Goal: Feedback & Contribution: Submit feedback/report problem

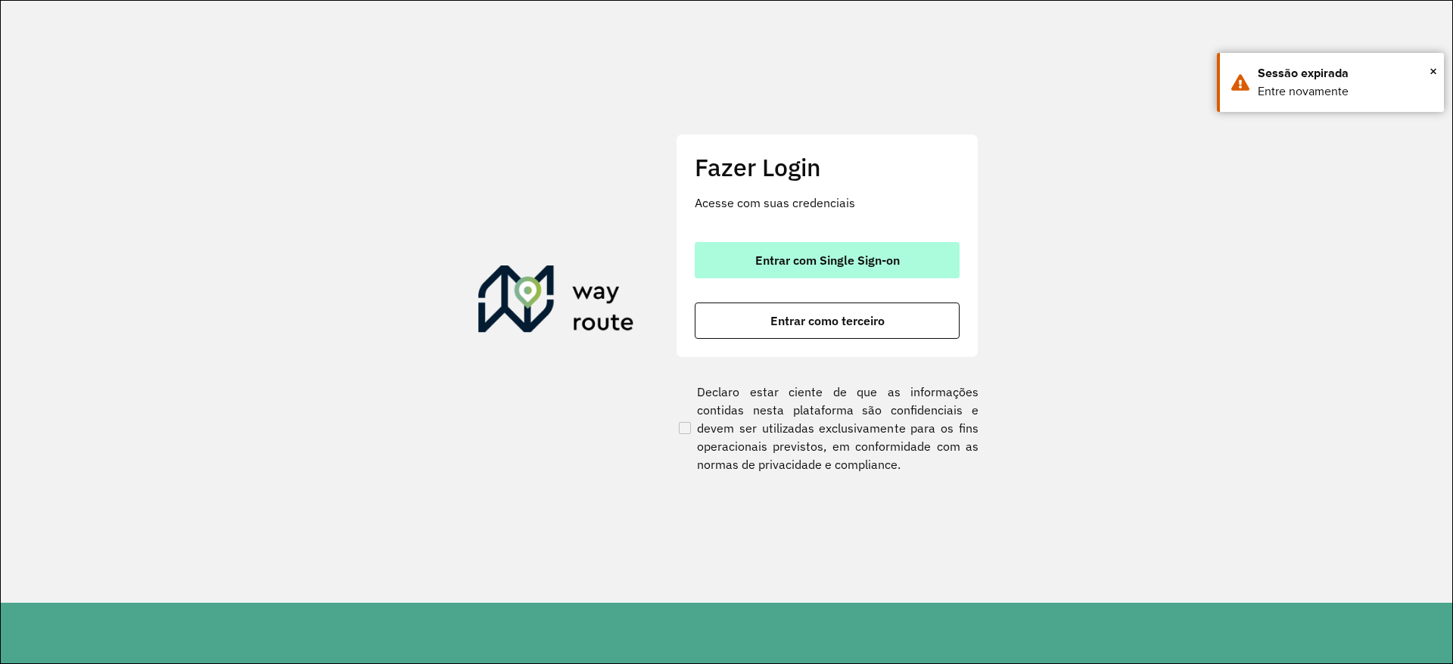
click at [878, 260] on span "Entrar com Single Sign-on" at bounding box center [827, 260] width 145 height 12
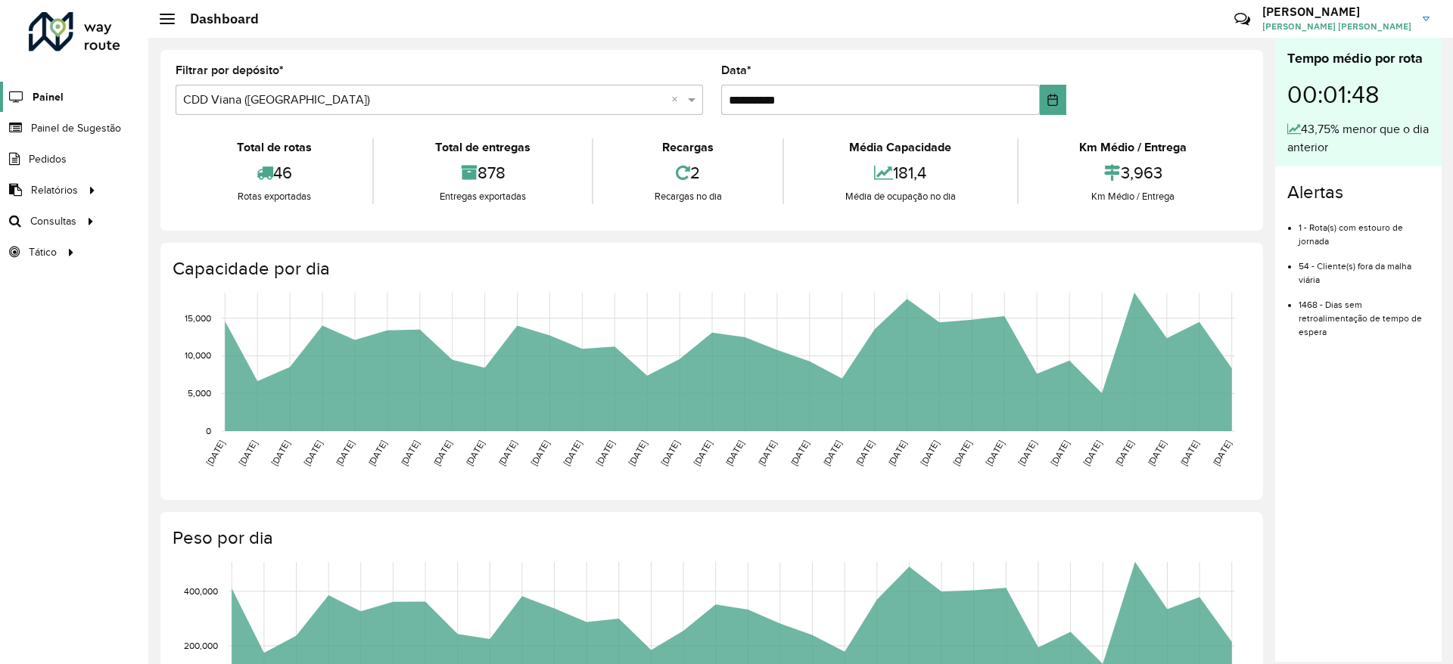
click at [20, 103] on link "Painel" at bounding box center [32, 97] width 64 height 30
click at [57, 118] on link "Painel de Sugestão" at bounding box center [63, 128] width 126 height 30
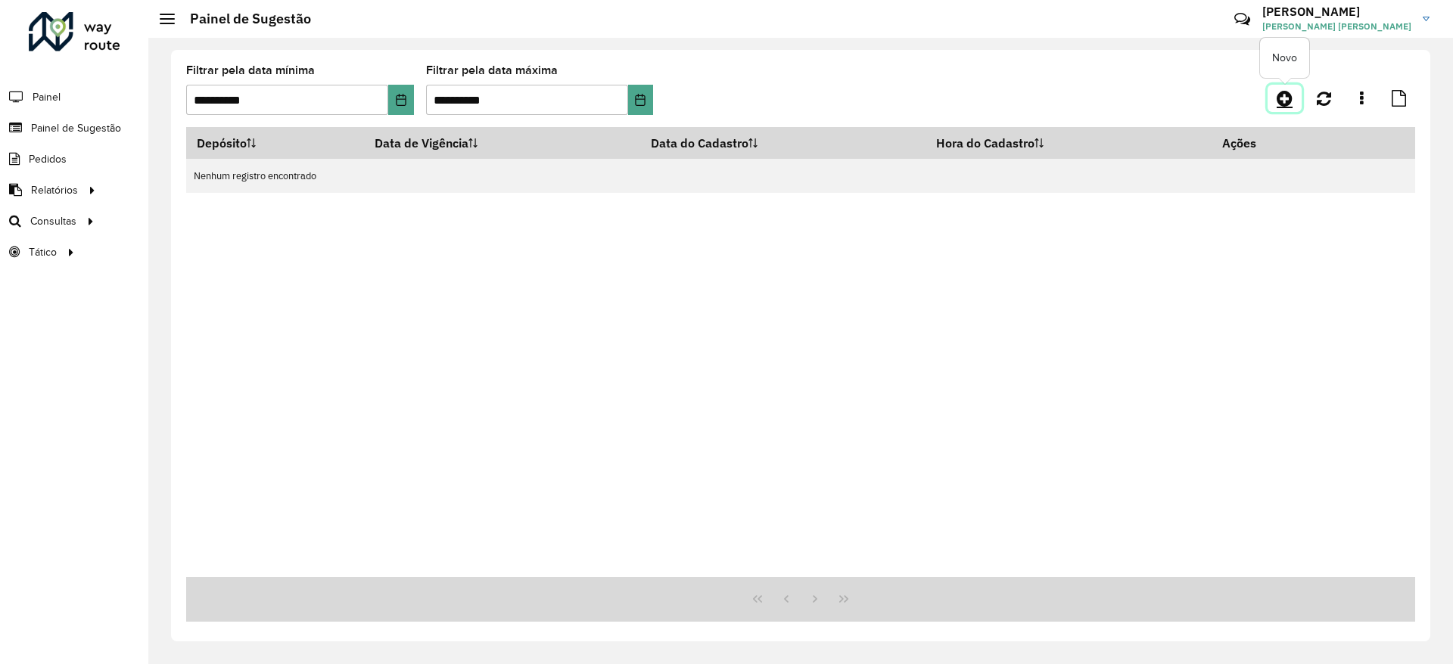
click at [1290, 92] on icon at bounding box center [1285, 98] width 16 height 18
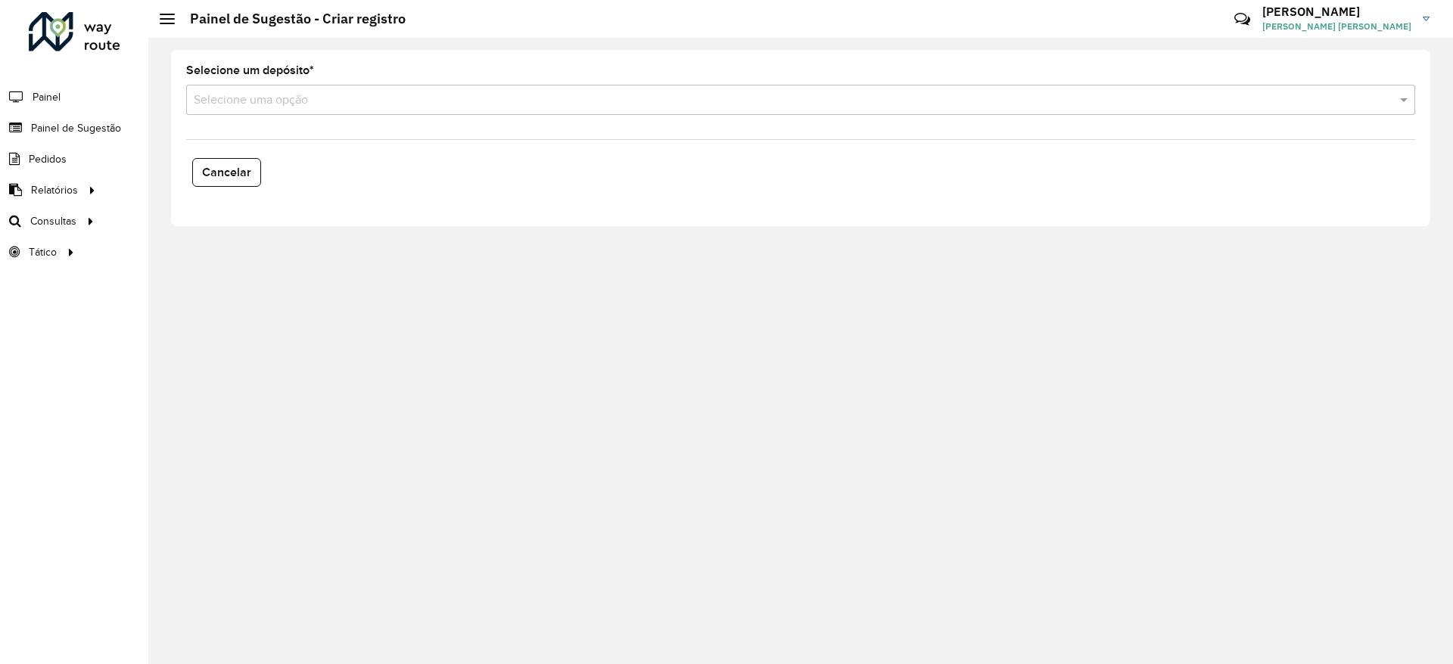
click at [618, 110] on div "Selecione uma opção" at bounding box center [800, 100] width 1229 height 30
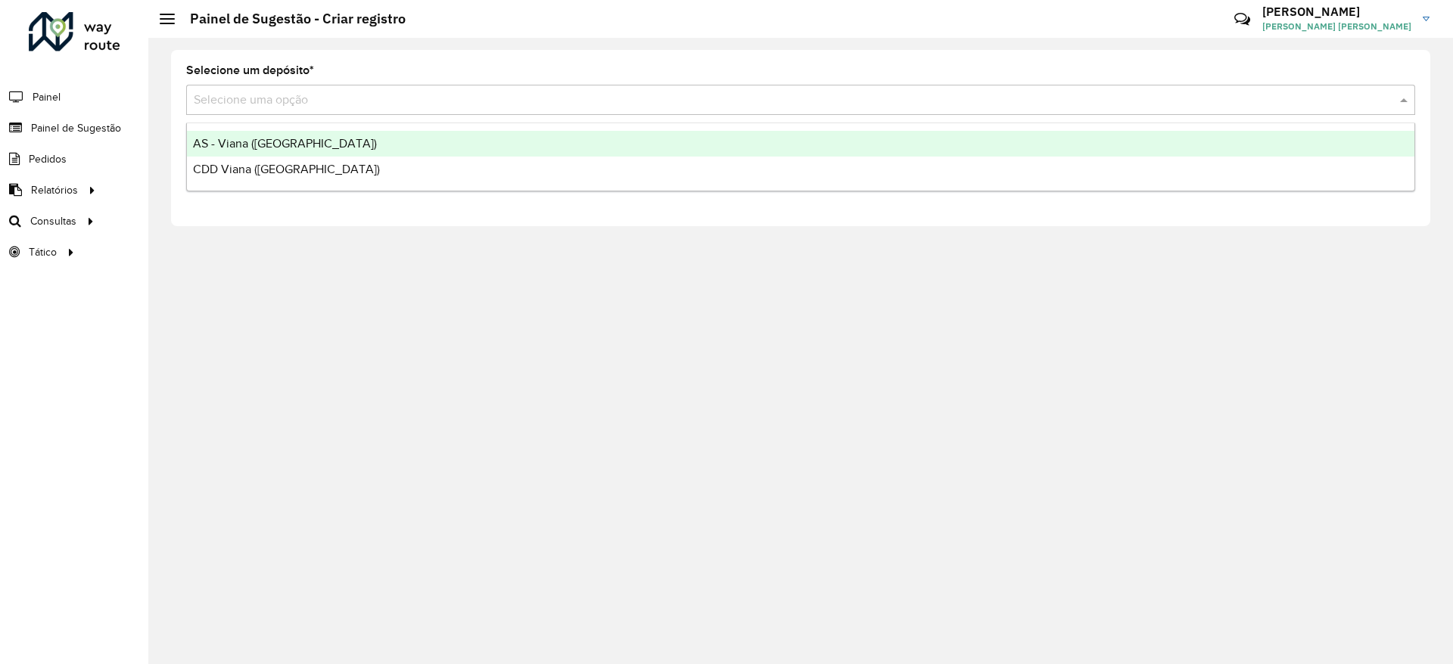
click at [599, 154] on div "AS - Viana ([GEOGRAPHIC_DATA])" at bounding box center [800, 144] width 1227 height 26
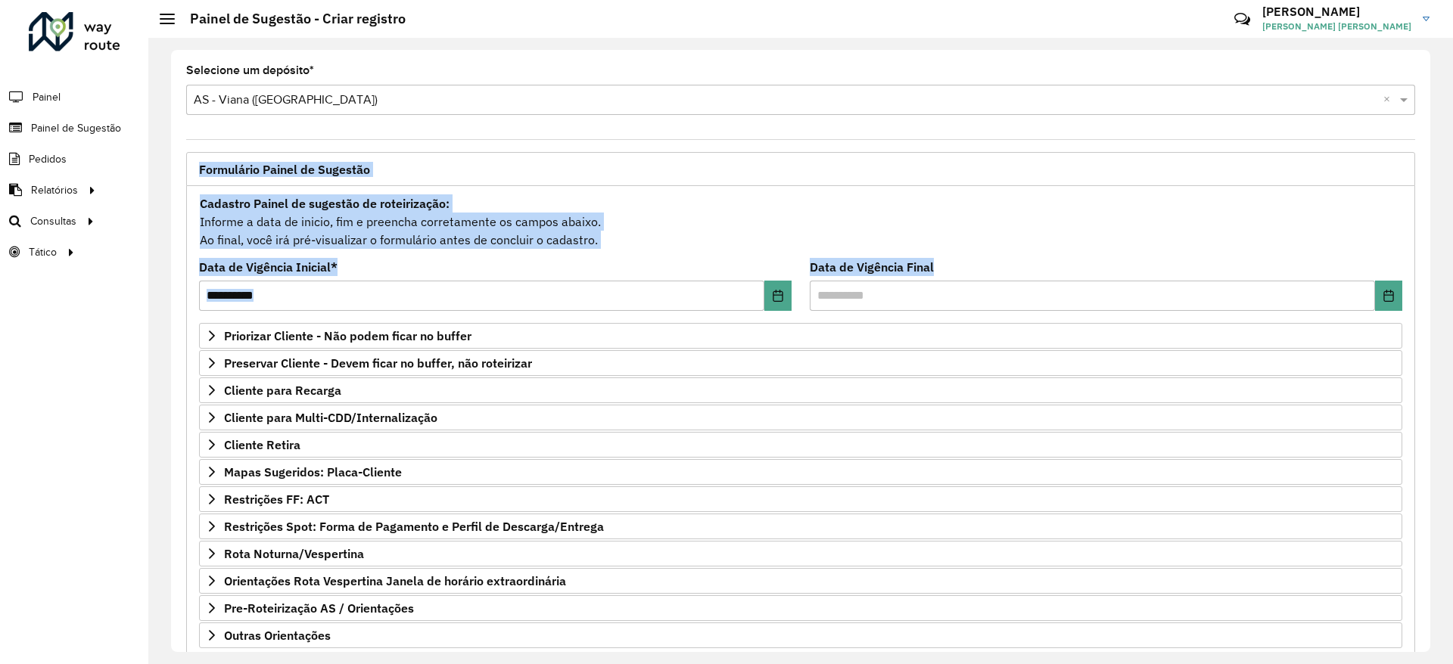
drag, startPoint x: 1430, startPoint y: 277, endPoint x: 1432, endPoint y: 331, distance: 53.8
click at [1432, 331] on div "**********" at bounding box center [800, 351] width 1305 height 627
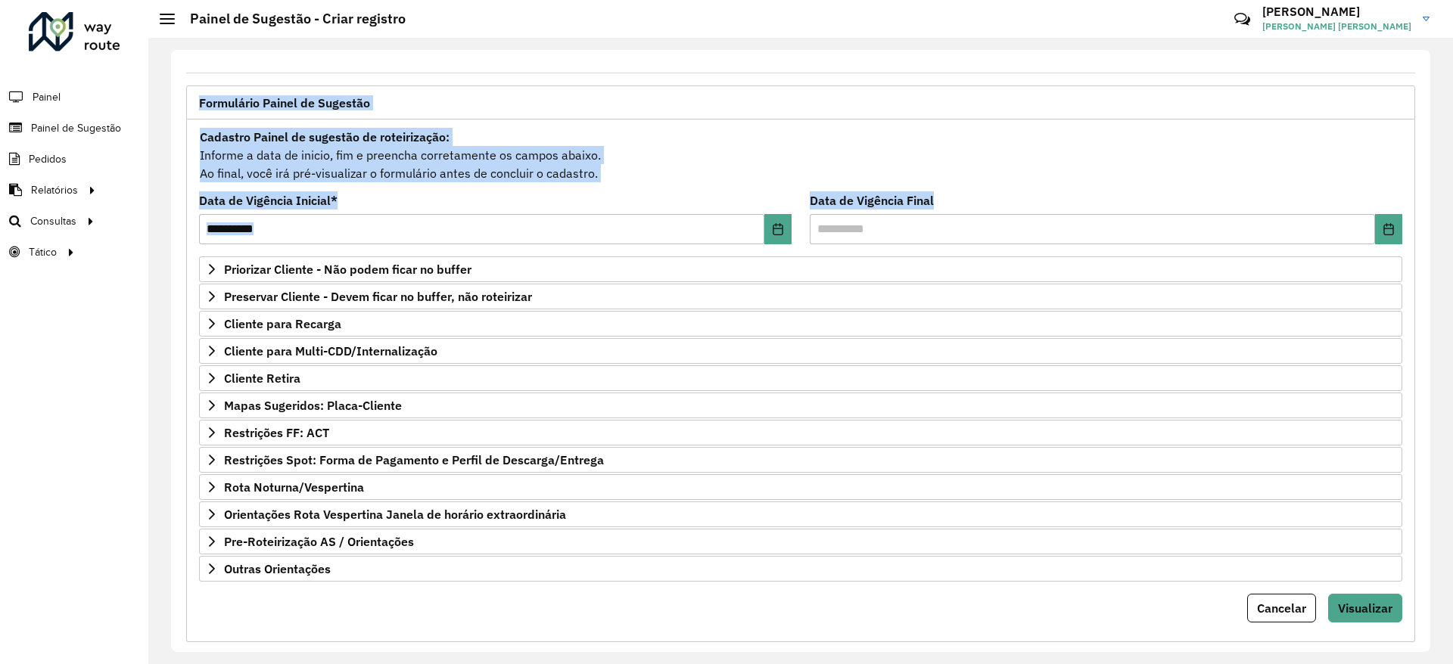
scroll to position [90, 0]
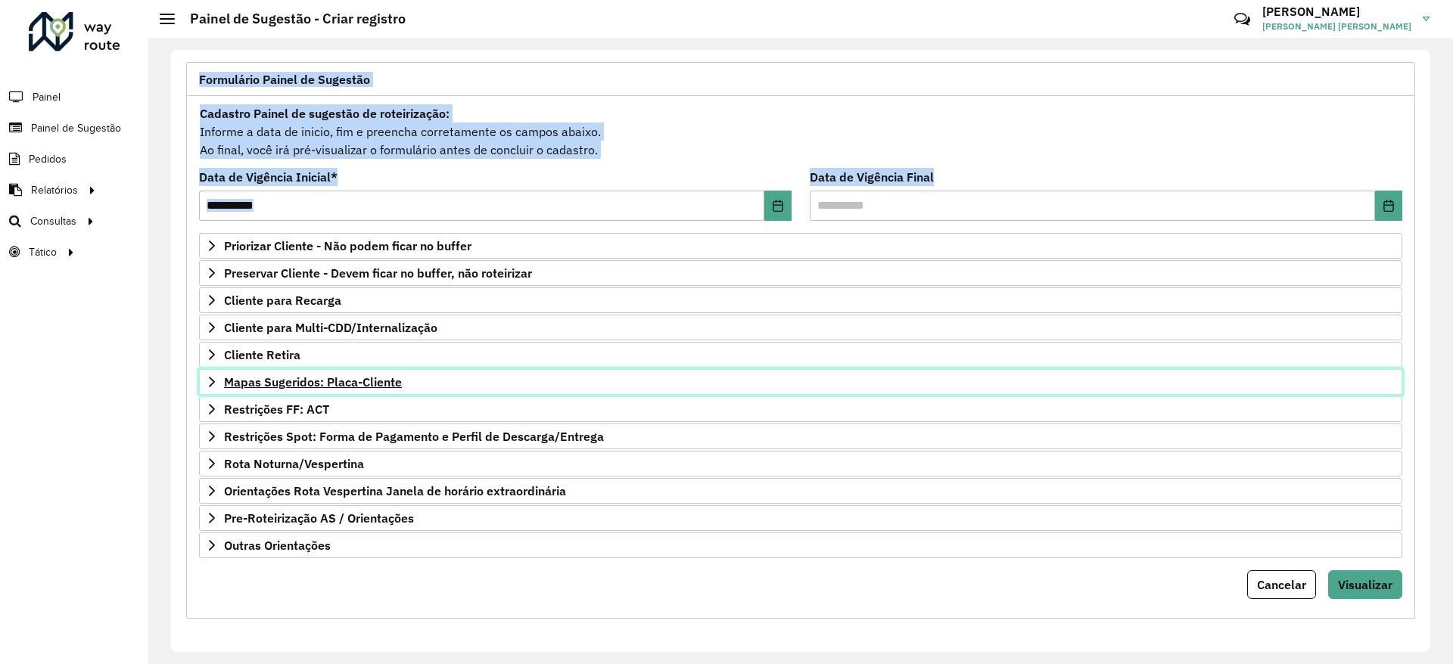
click at [351, 371] on link "Mapas Sugeridos: Placa-Cliente" at bounding box center [800, 382] width 1203 height 26
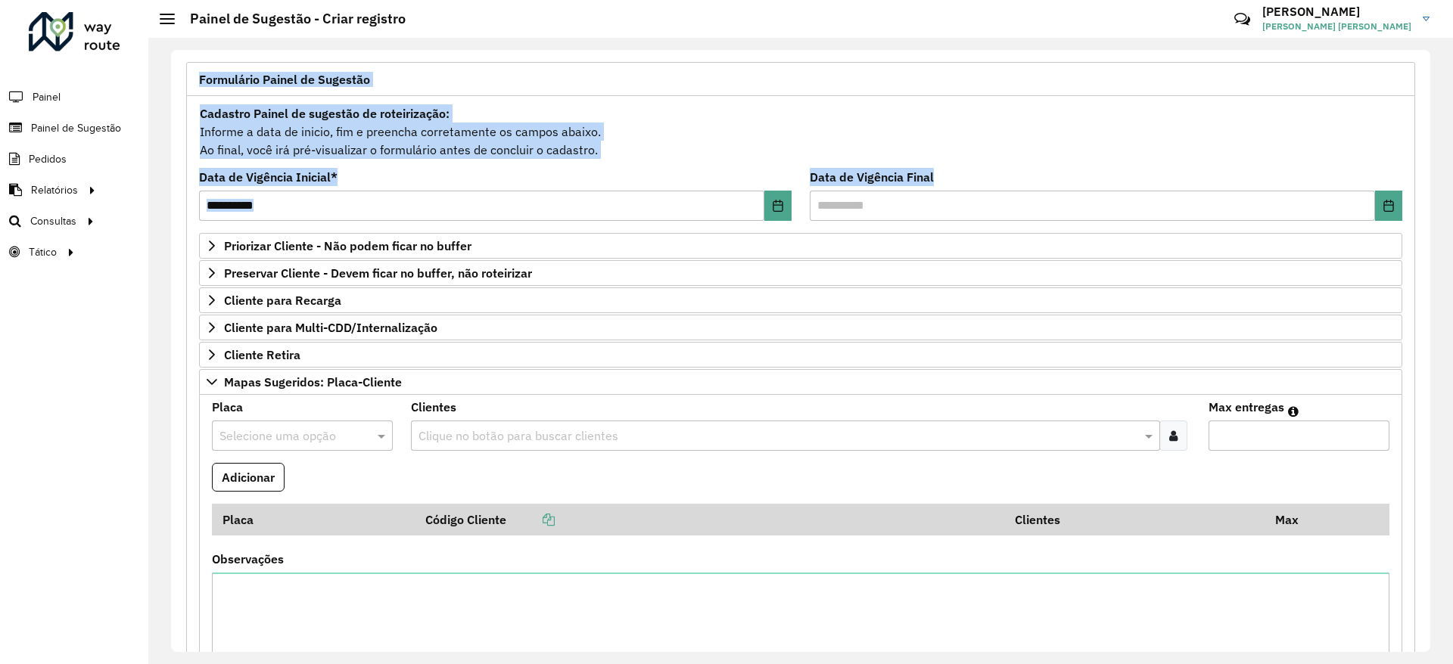
scroll to position [415, 0]
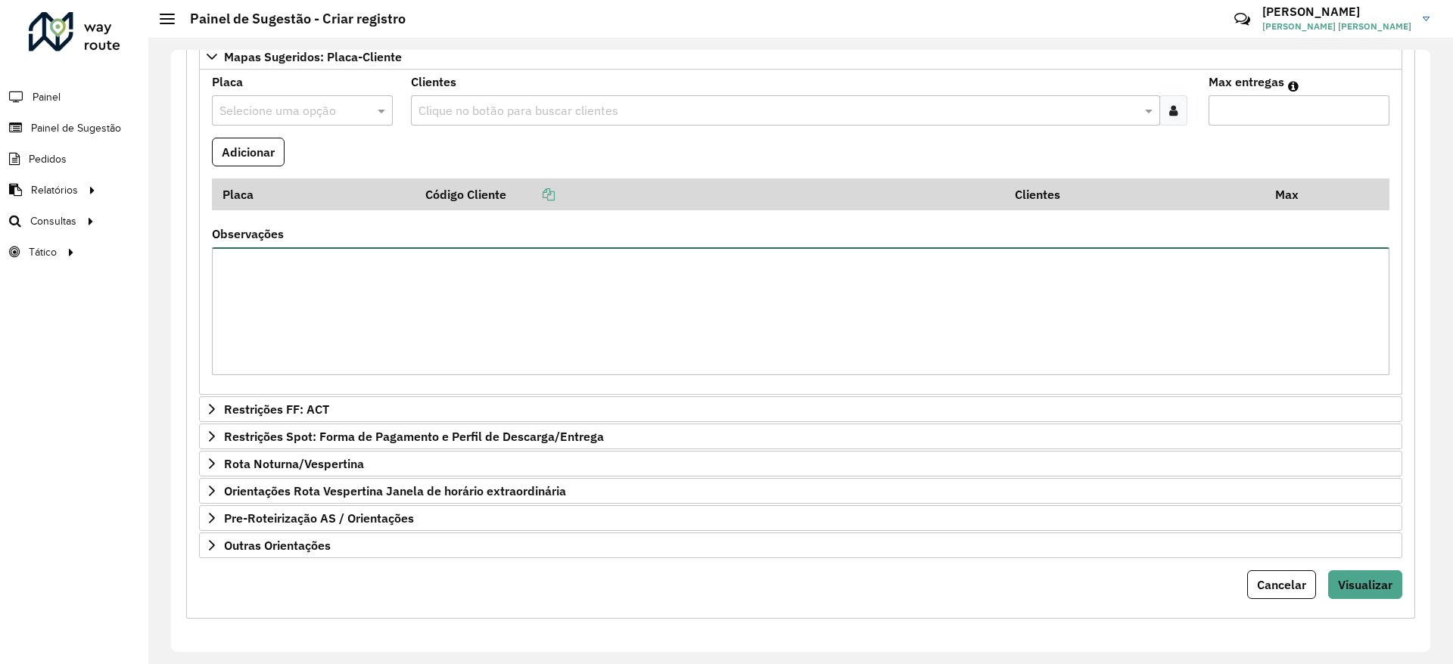
click at [664, 303] on textarea "Observações" at bounding box center [800, 311] width 1177 height 128
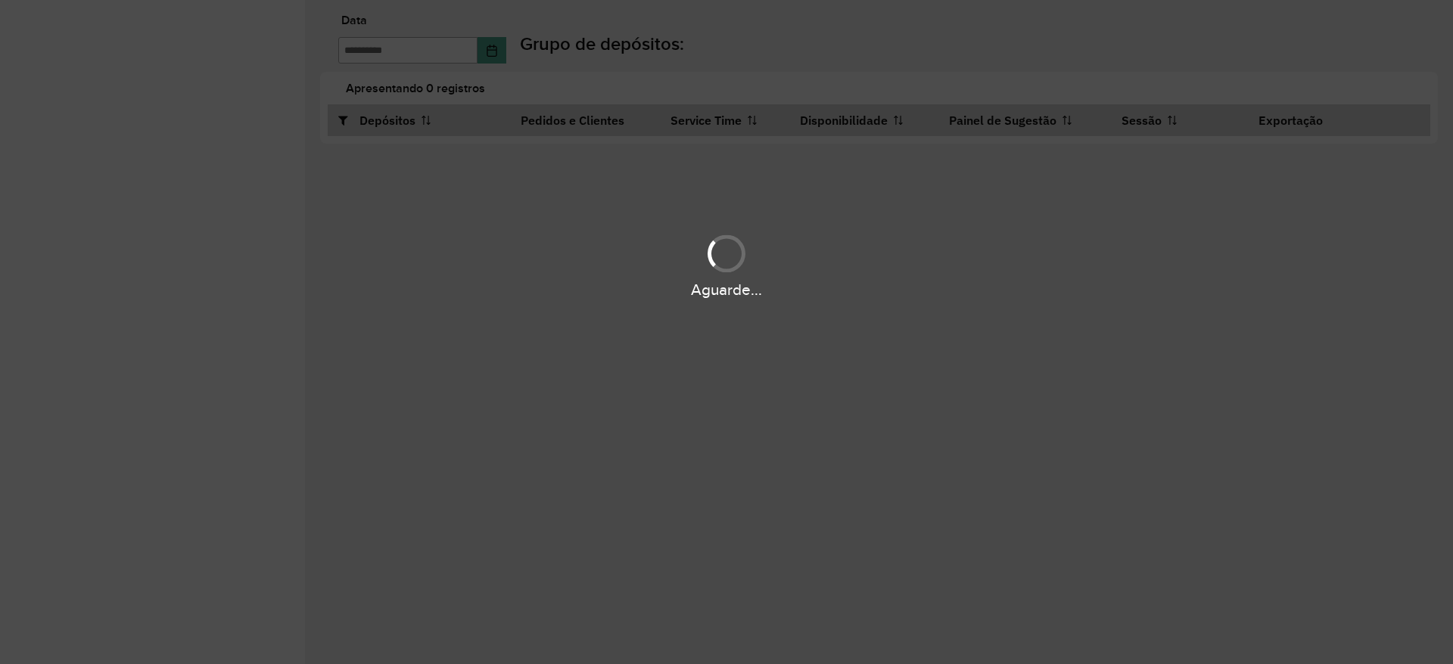
type input "**********"
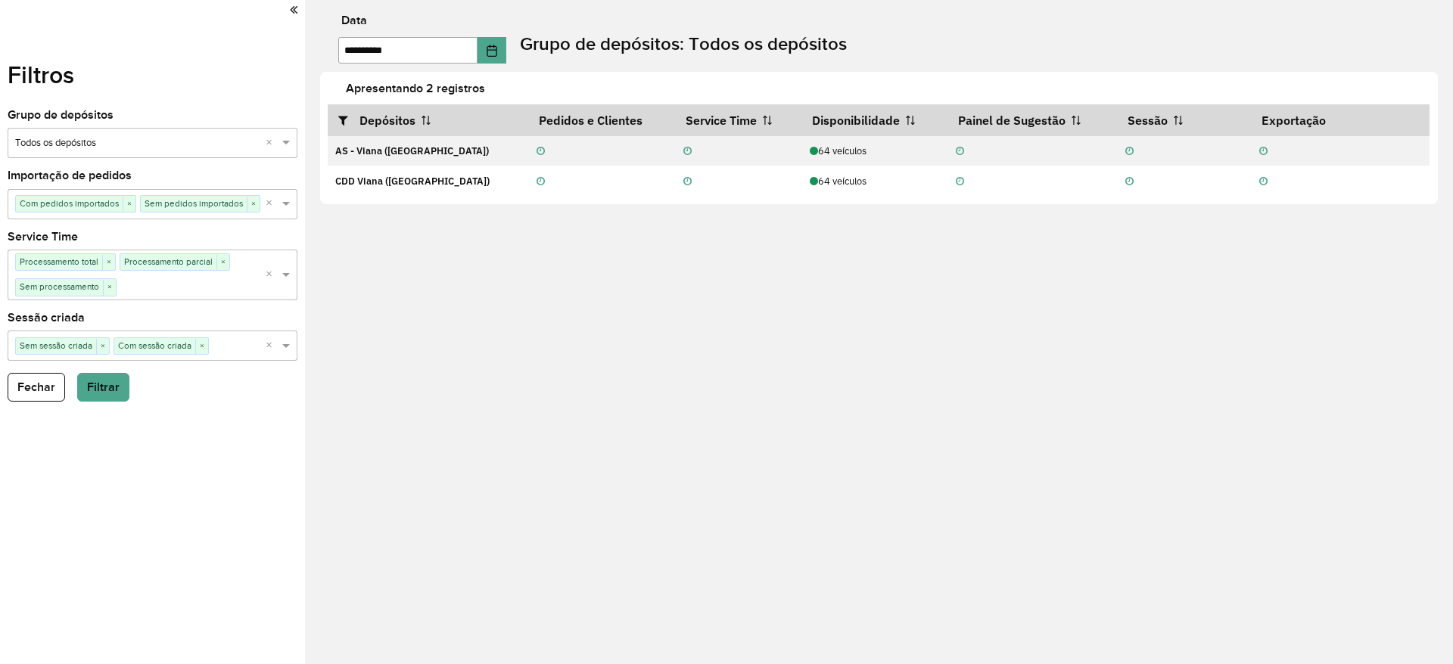
click at [297, 3] on icon at bounding box center [294, 10] width 8 height 14
click at [39, 381] on button "Fechar" at bounding box center [37, 387] width 58 height 29
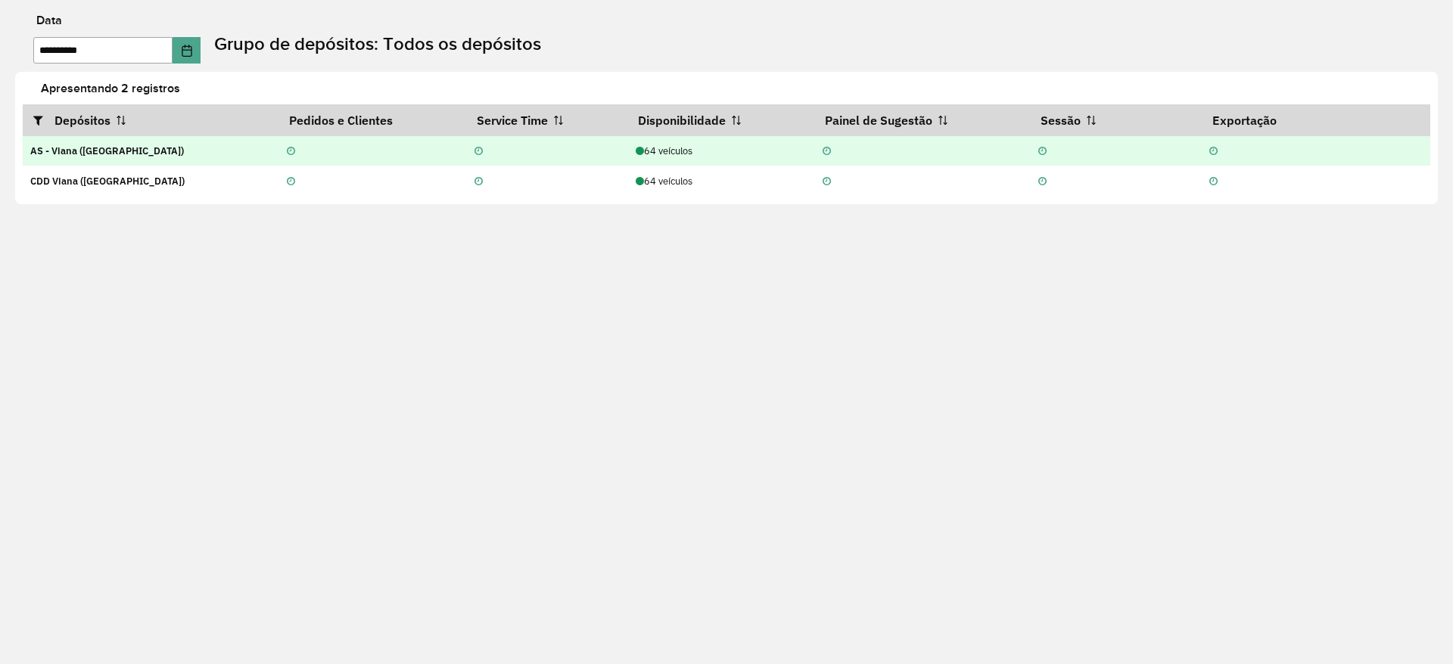
click at [466, 151] on td at bounding box center [546, 151] width 161 height 30
click at [107, 145] on strong "AS - Viana ([GEOGRAPHIC_DATA])" at bounding box center [107, 151] width 154 height 13
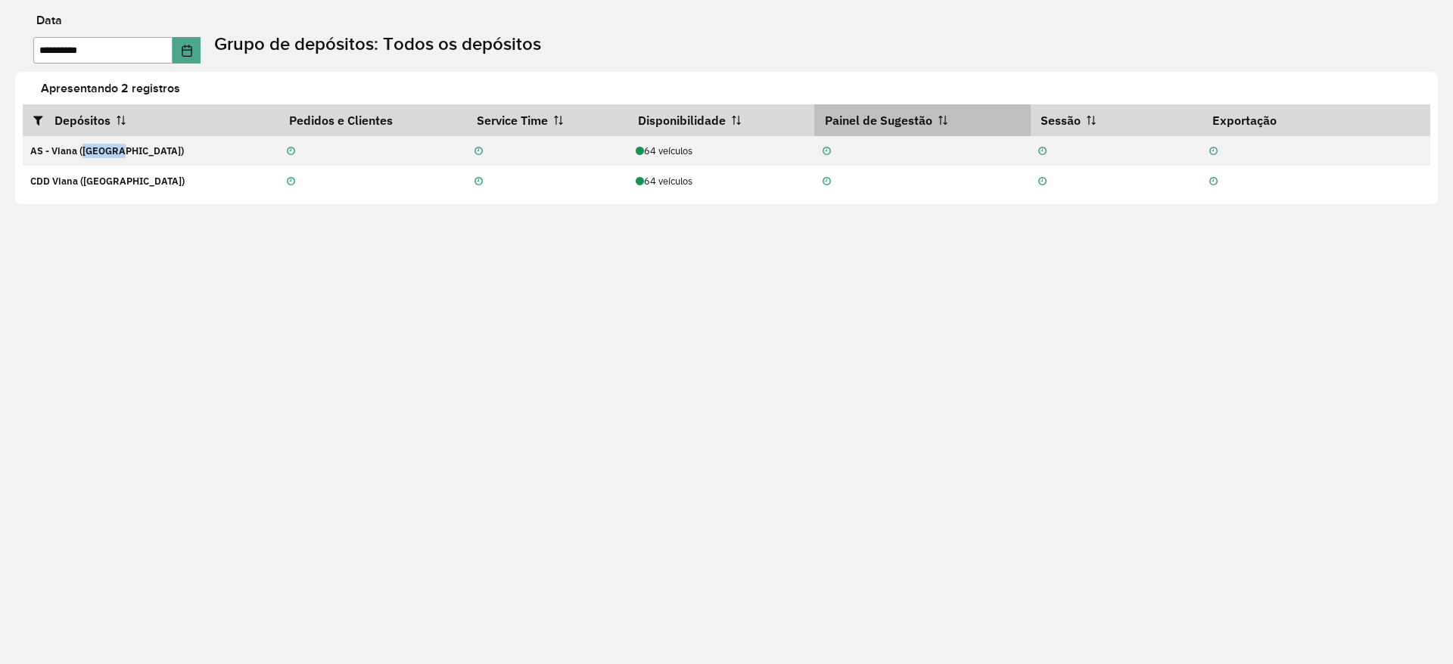
click at [839, 105] on th "Painel de Sugestão" at bounding box center [922, 120] width 216 height 32
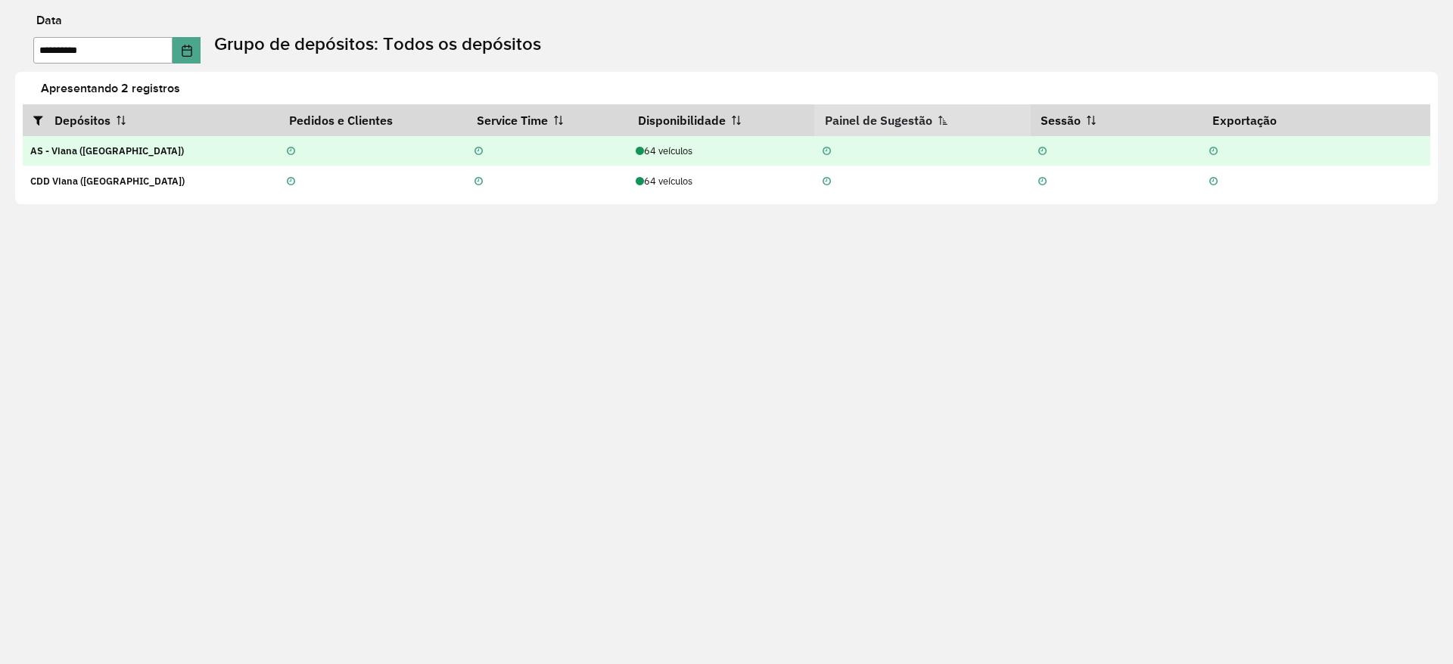
click at [832, 138] on td at bounding box center [922, 151] width 216 height 30
click at [814, 156] on td at bounding box center [922, 151] width 216 height 30
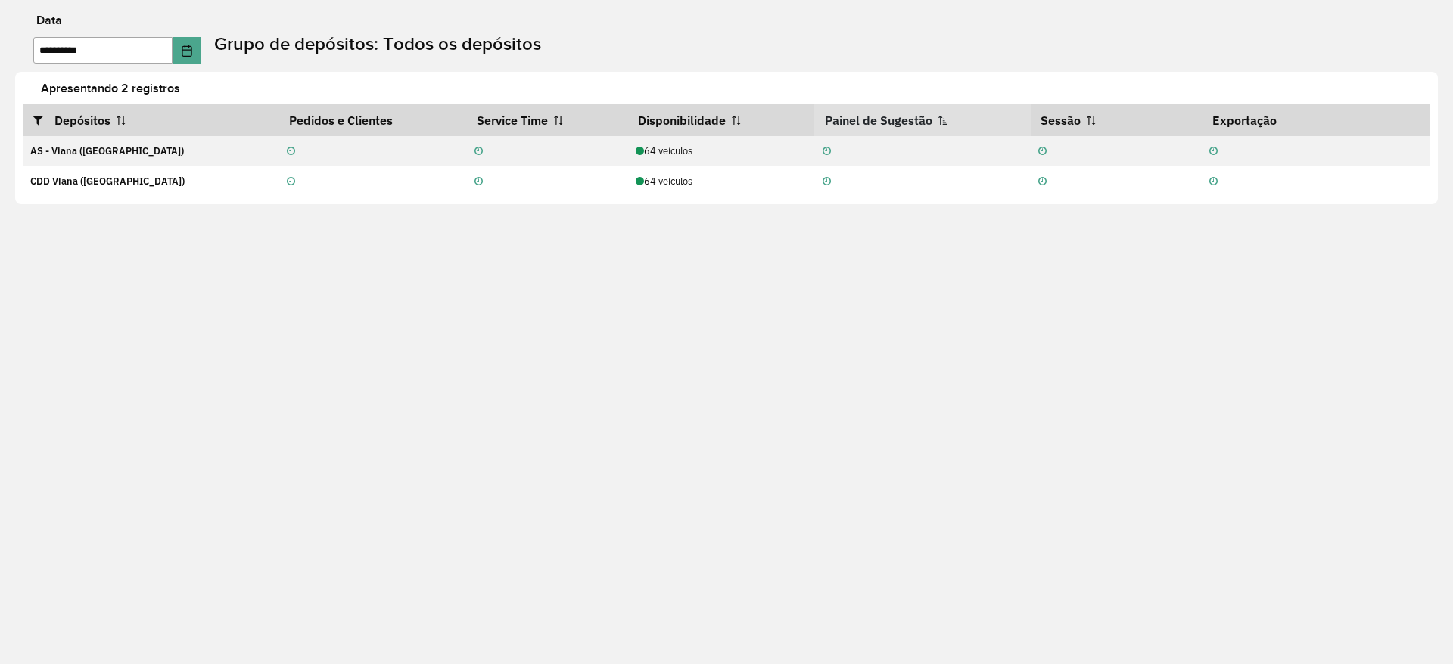
click at [986, 114] on th "Painel de Sugestão" at bounding box center [922, 120] width 216 height 32
